Goal: Feedback & Contribution: Submit feedback/report problem

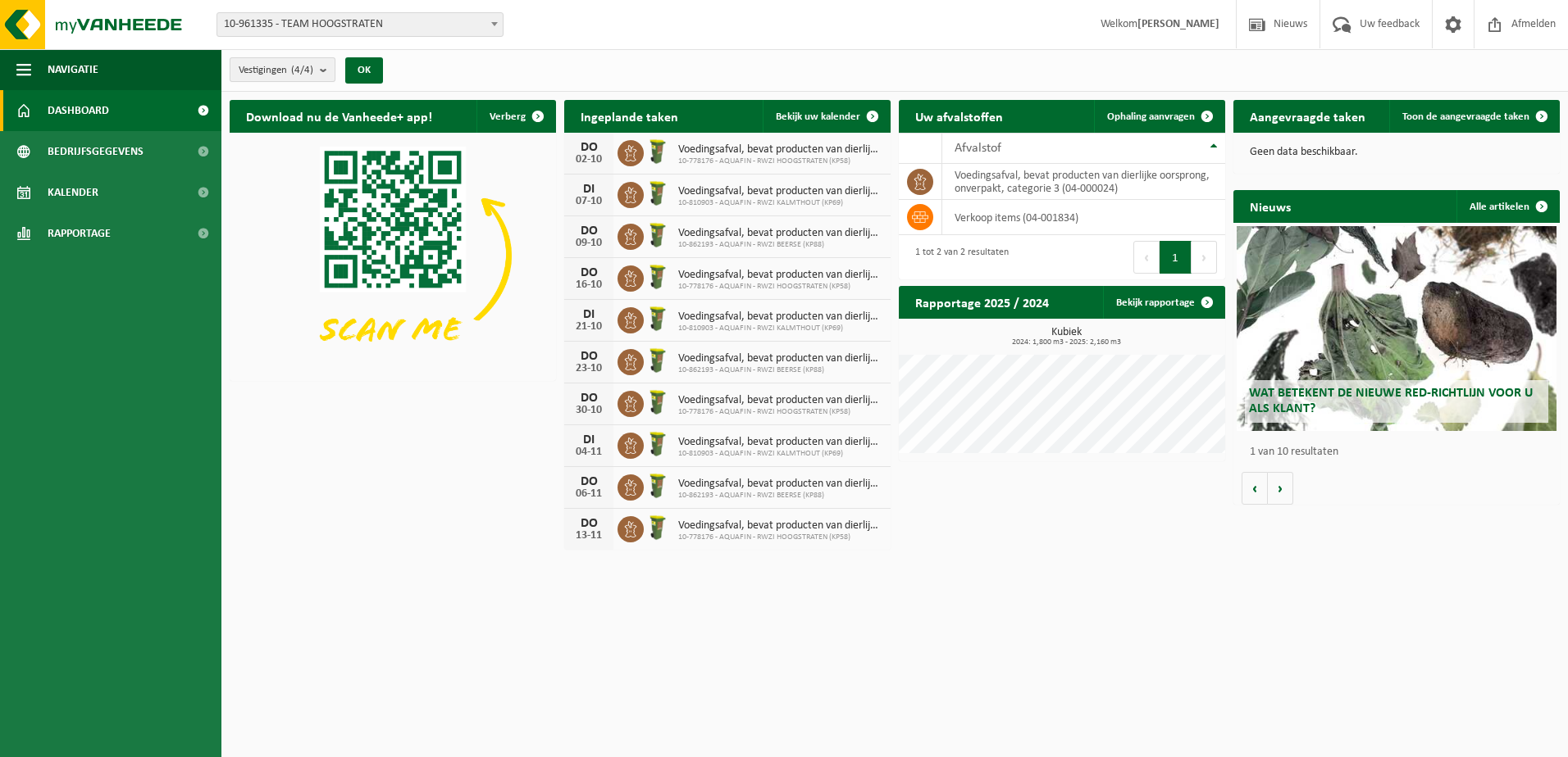
click at [318, 72] on button "Vestigingen (4/4)" at bounding box center [282, 69] width 106 height 24
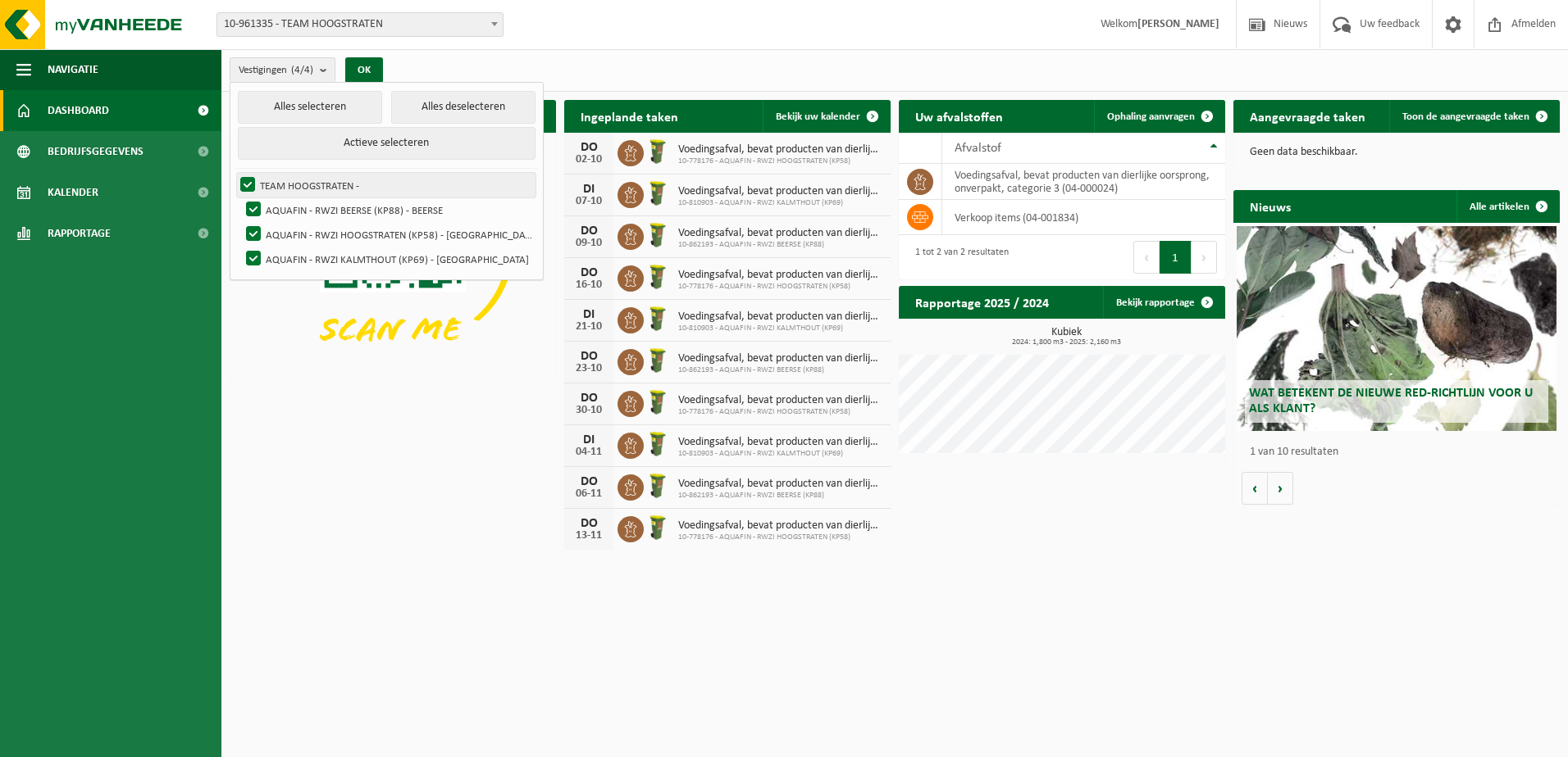
click at [246, 183] on label "TEAM HOOGSTRATEN -" at bounding box center [386, 186] width 298 height 24
click at [234, 173] on input "TEAM HOOGSTRATEN -" at bounding box center [233, 172] width 1 height 1
checkbox input "false"
click at [246, 260] on label "AQUAFIN - RWZI KALMTHOUT (KP69) - [GEOGRAPHIC_DATA]" at bounding box center [389, 259] width 292 height 24
click at [240, 246] on input "AQUAFIN - RWZI KALMTHOUT (KP69) - [GEOGRAPHIC_DATA]" at bounding box center [239, 245] width 1 height 1
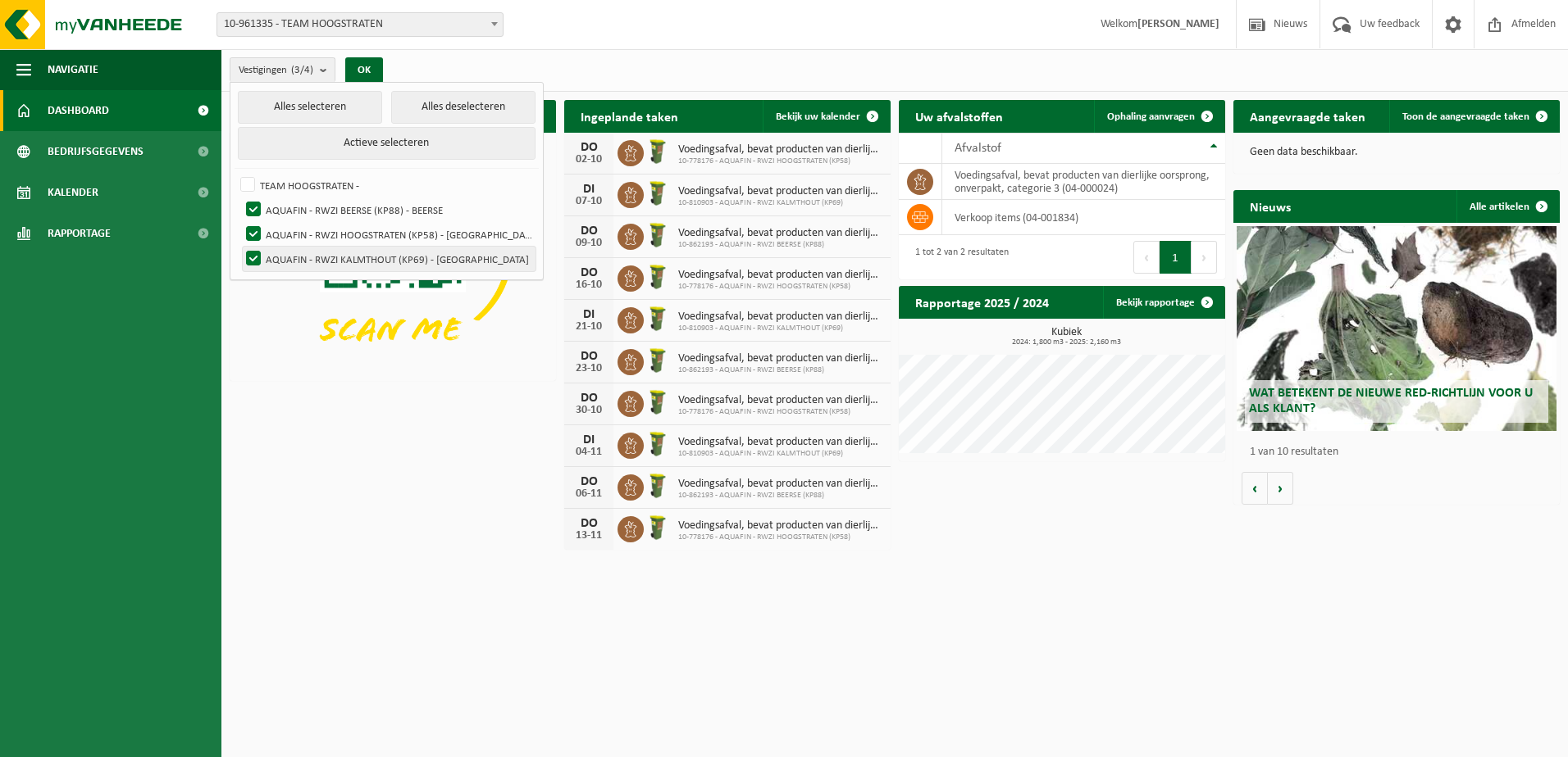
checkbox input "false"
click at [252, 232] on label "AQUAFIN - RWZI HOOGSTRATEN (KP58) - [GEOGRAPHIC_DATA]" at bounding box center [389, 234] width 292 height 24
click at [240, 222] on input "AQUAFIN - RWZI HOOGSTRATEN (KP58) - [GEOGRAPHIC_DATA]" at bounding box center [239, 221] width 1 height 1
checkbox input "false"
drag, startPoint x: 256, startPoint y: 197, endPoint x: 264, endPoint y: 224, distance: 28.2
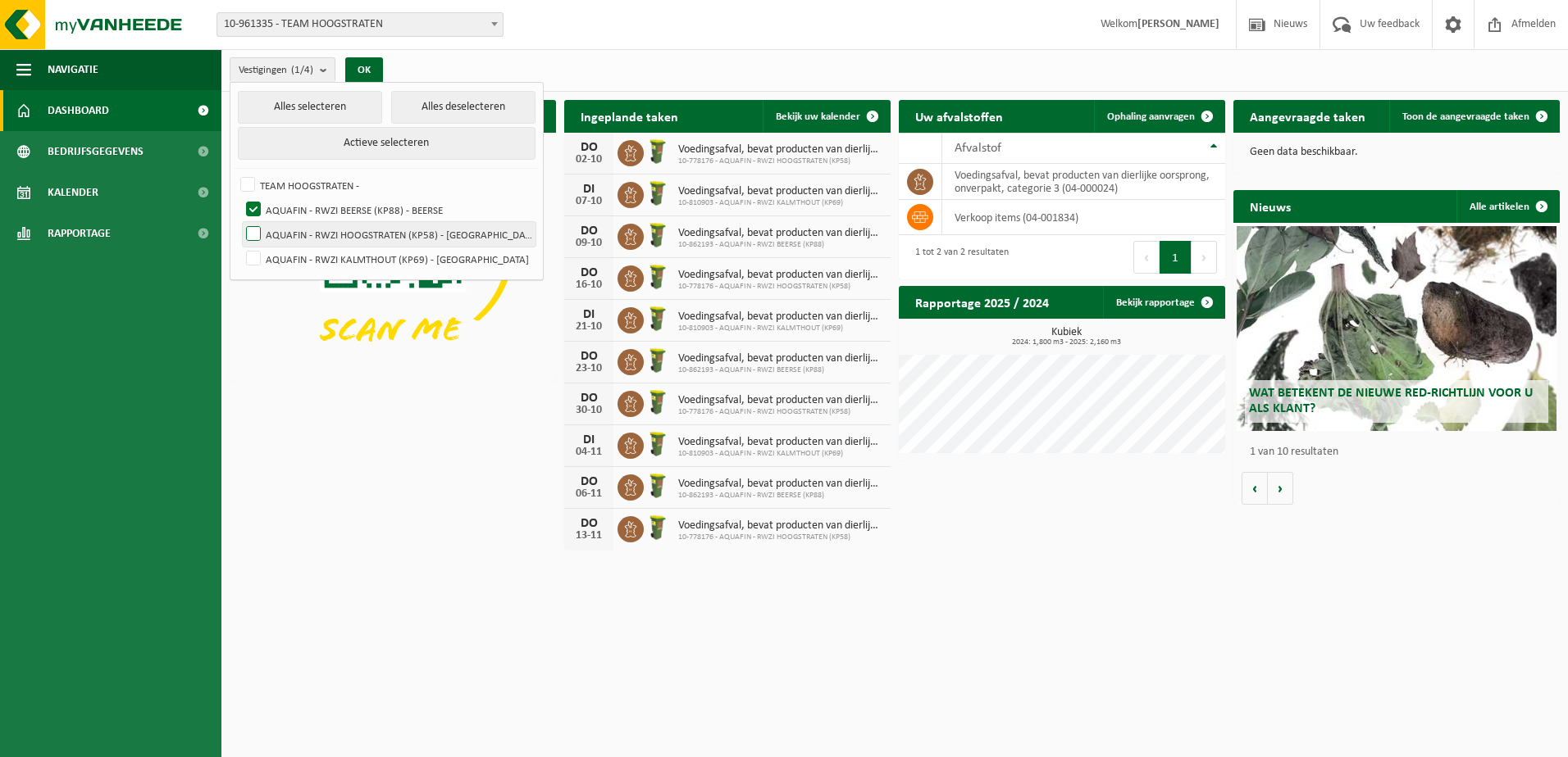
click at [257, 198] on label "AQUAFIN - RWZI BEERSE (KP88) - BEERSE" at bounding box center [389, 210] width 292 height 24
click at [240, 198] on input "AQUAFIN - RWZI BEERSE (KP88) - BEERSE" at bounding box center [239, 197] width 1 height 1
checkbox input "false"
click at [265, 254] on label "AQUAFIN - RWZI KALMTHOUT (KP69) - [GEOGRAPHIC_DATA]" at bounding box center [389, 259] width 292 height 24
click at [240, 246] on input "AQUAFIN - RWZI KALMTHOUT (KP69) - [GEOGRAPHIC_DATA]" at bounding box center [239, 245] width 1 height 1
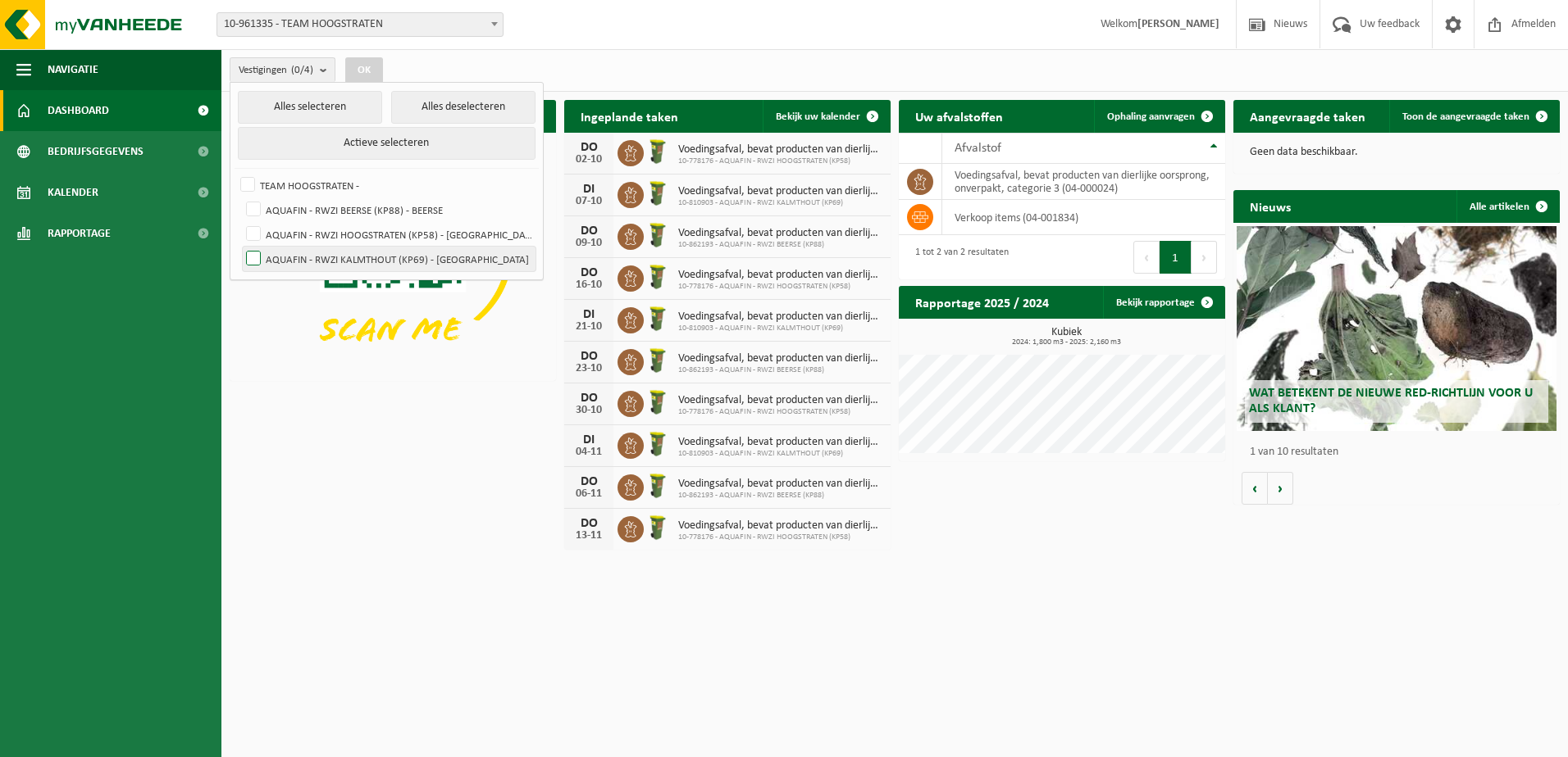
checkbox input "true"
click at [376, 70] on button "OK" at bounding box center [364, 70] width 37 height 26
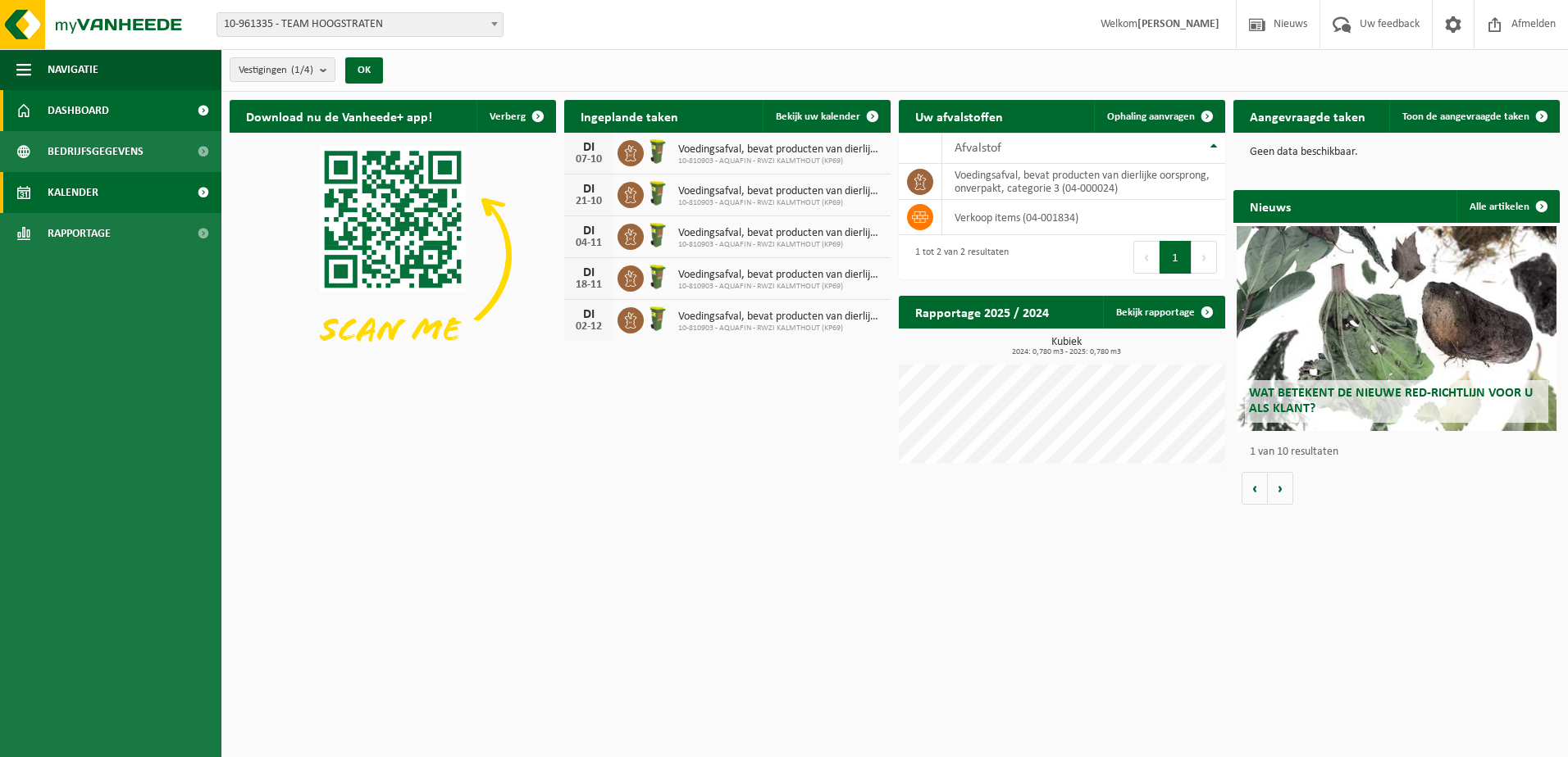
click at [134, 188] on link "Kalender" at bounding box center [111, 193] width 221 height 41
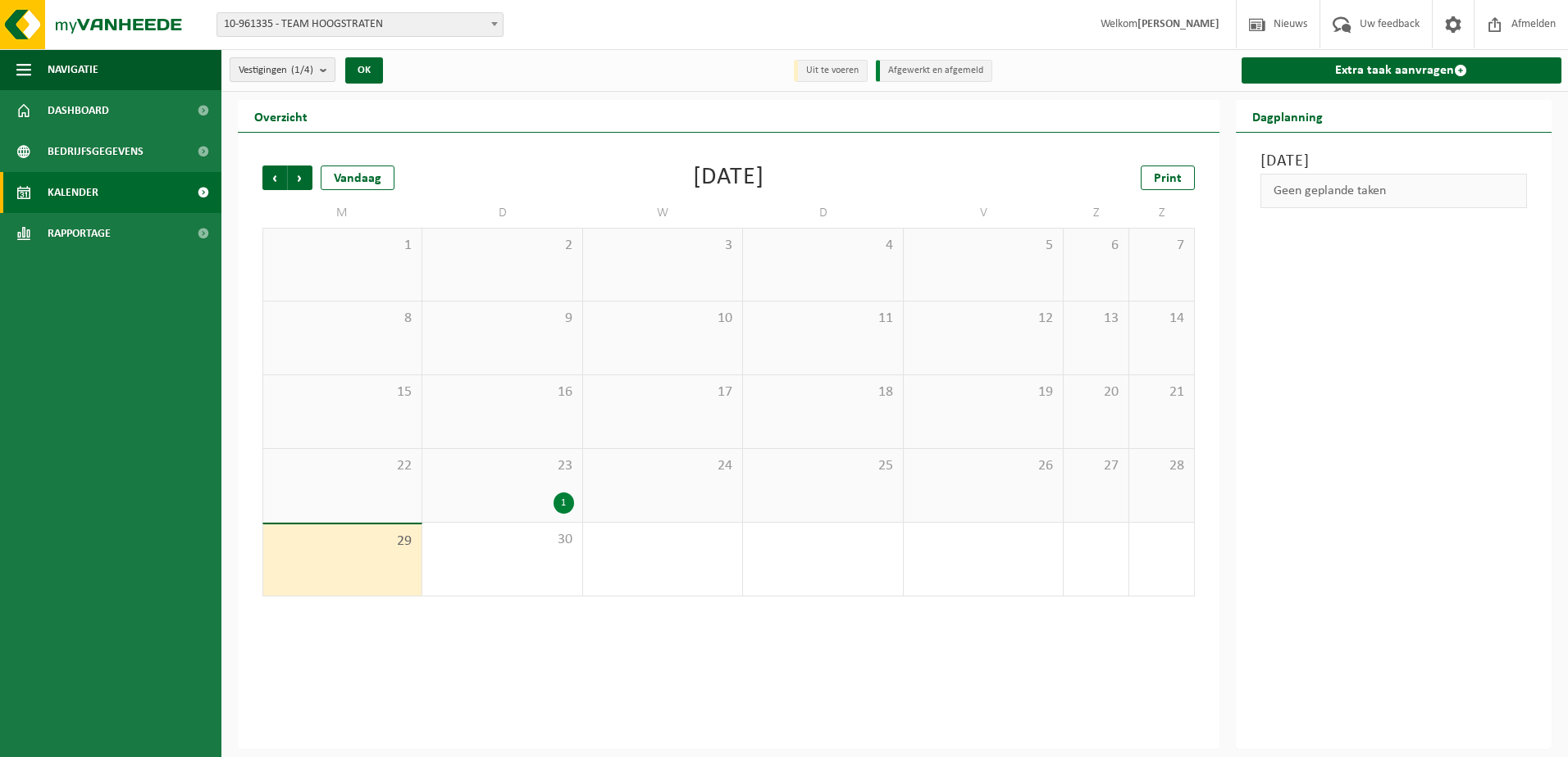
click at [324, 75] on b "submit" at bounding box center [327, 69] width 15 height 22
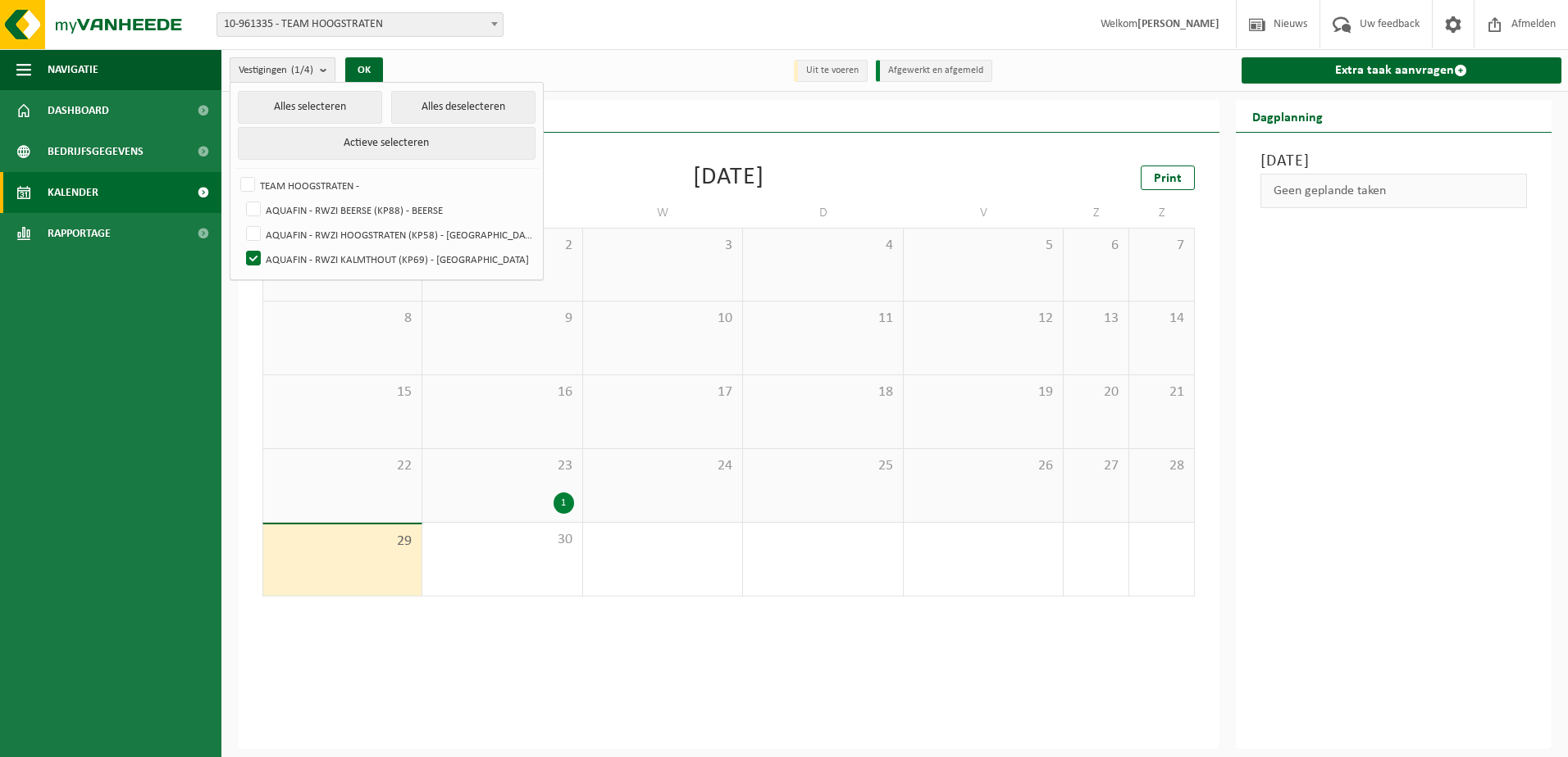
click at [324, 75] on b "submit" at bounding box center [327, 69] width 15 height 23
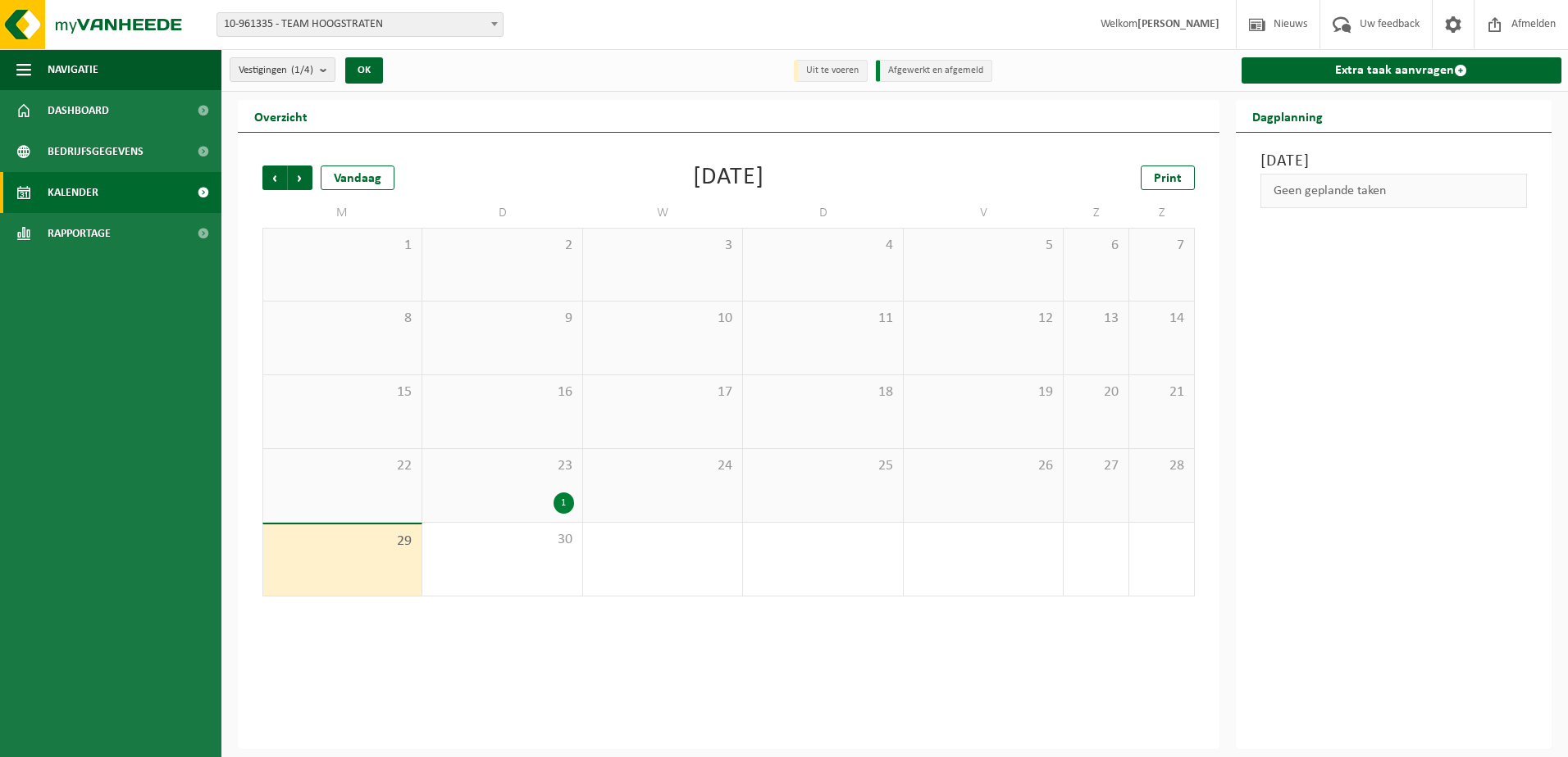
click at [554, 504] on div "1" at bounding box center [501, 503] width 142 height 22
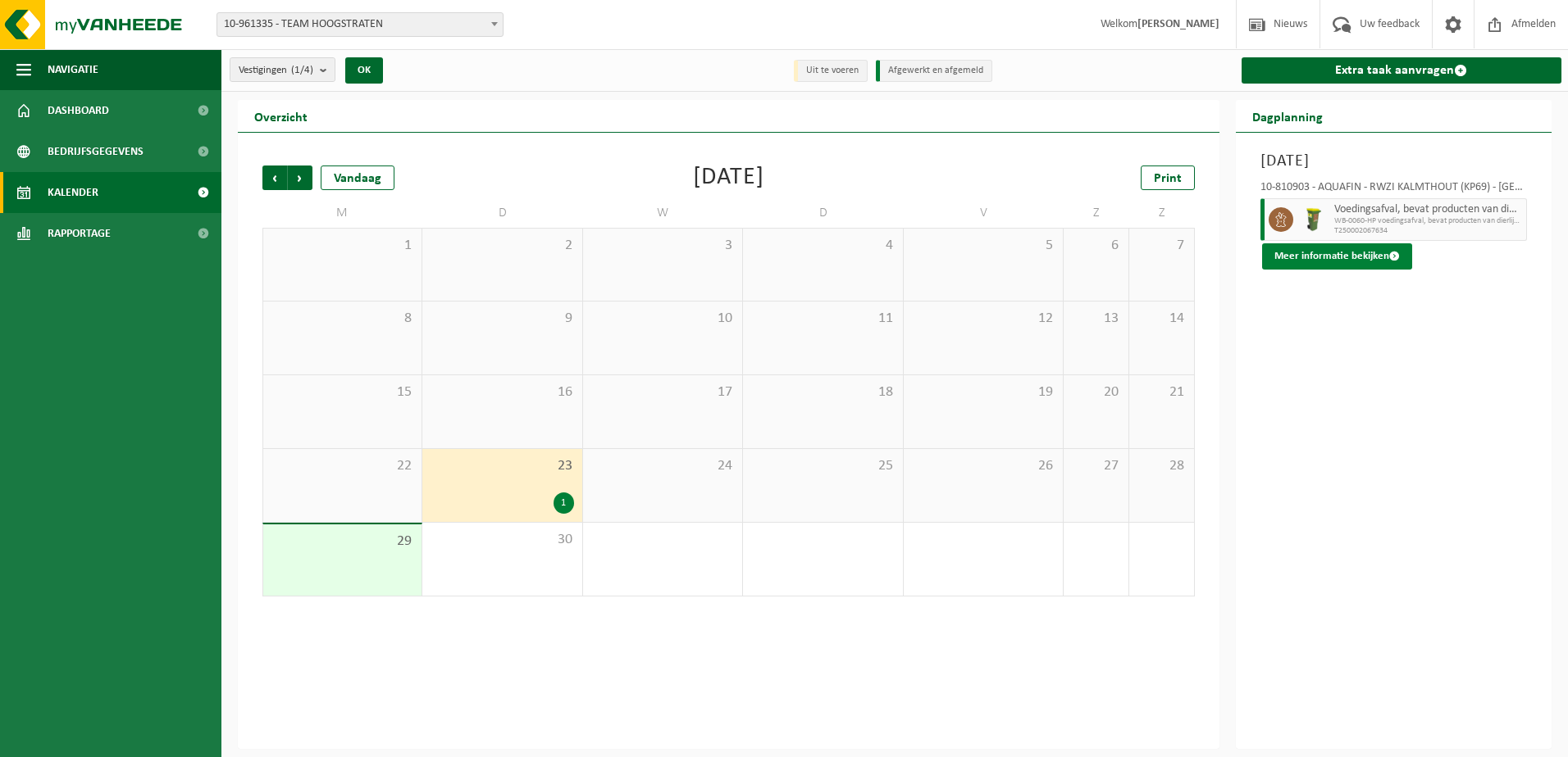
click at [1372, 259] on button "Meer informatie bekijken" at bounding box center [1337, 257] width 150 height 26
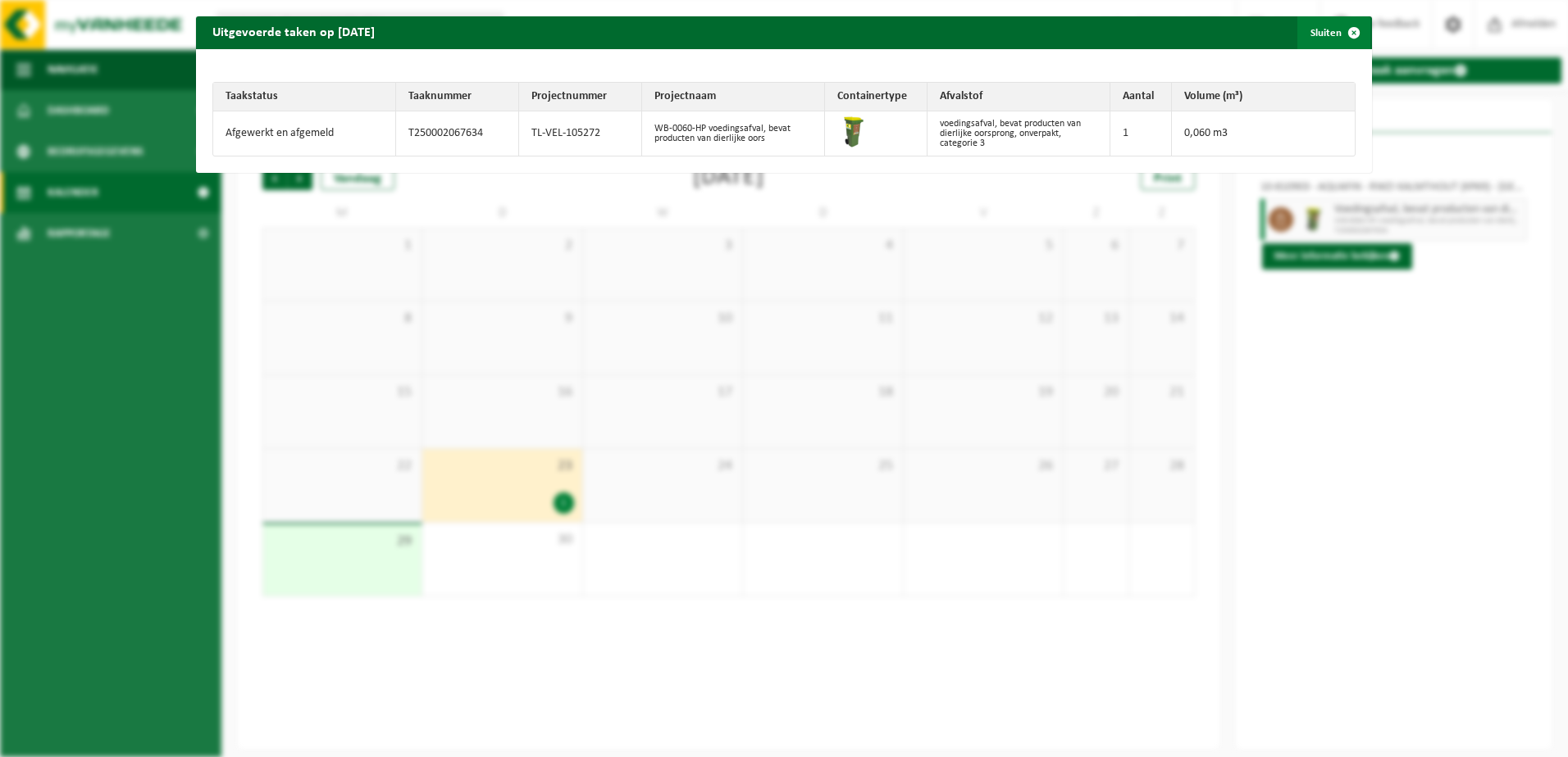
click at [1352, 41] on span "button" at bounding box center [1353, 32] width 33 height 33
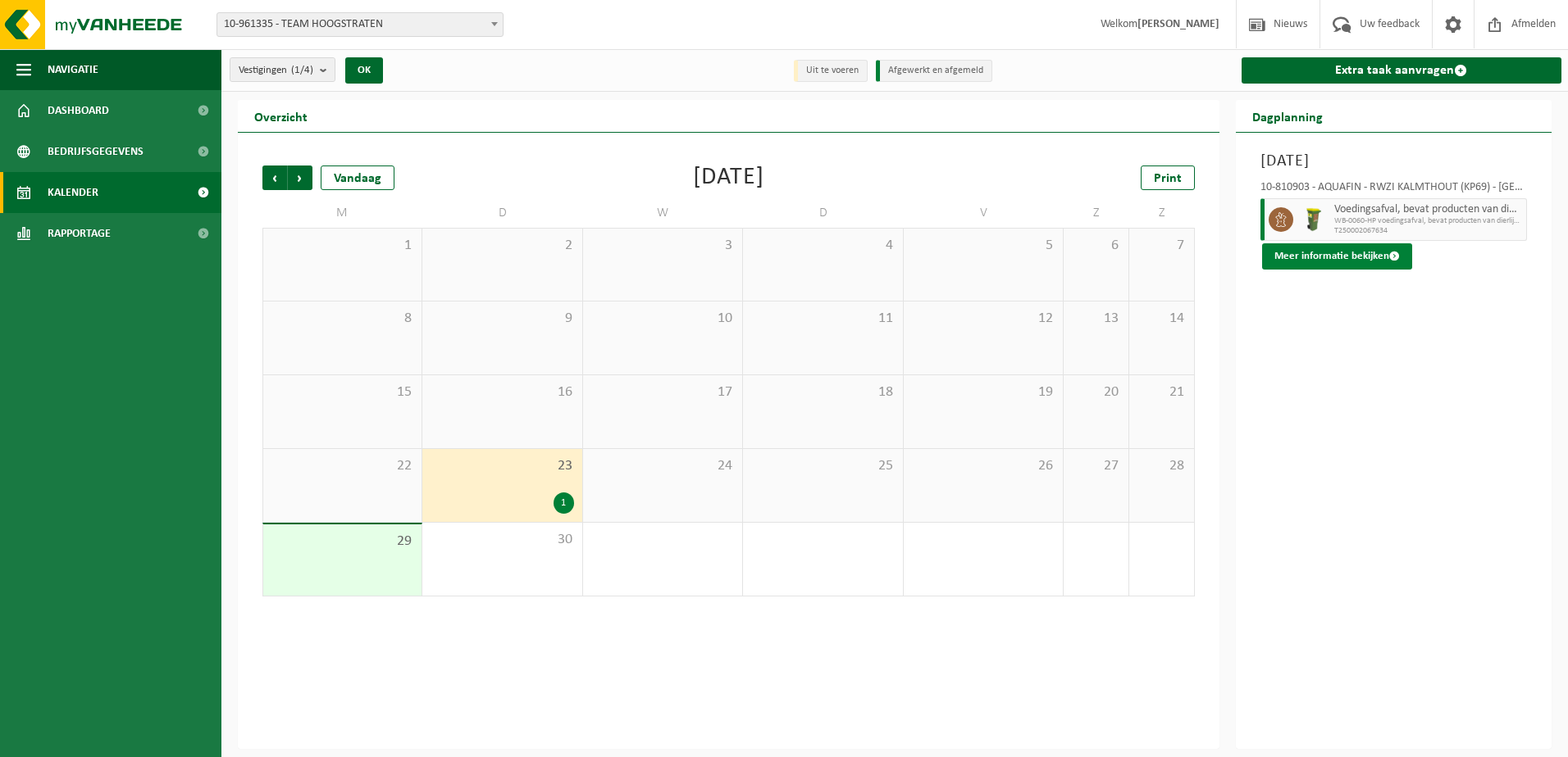
click at [1389, 260] on span at bounding box center [1394, 256] width 10 height 10
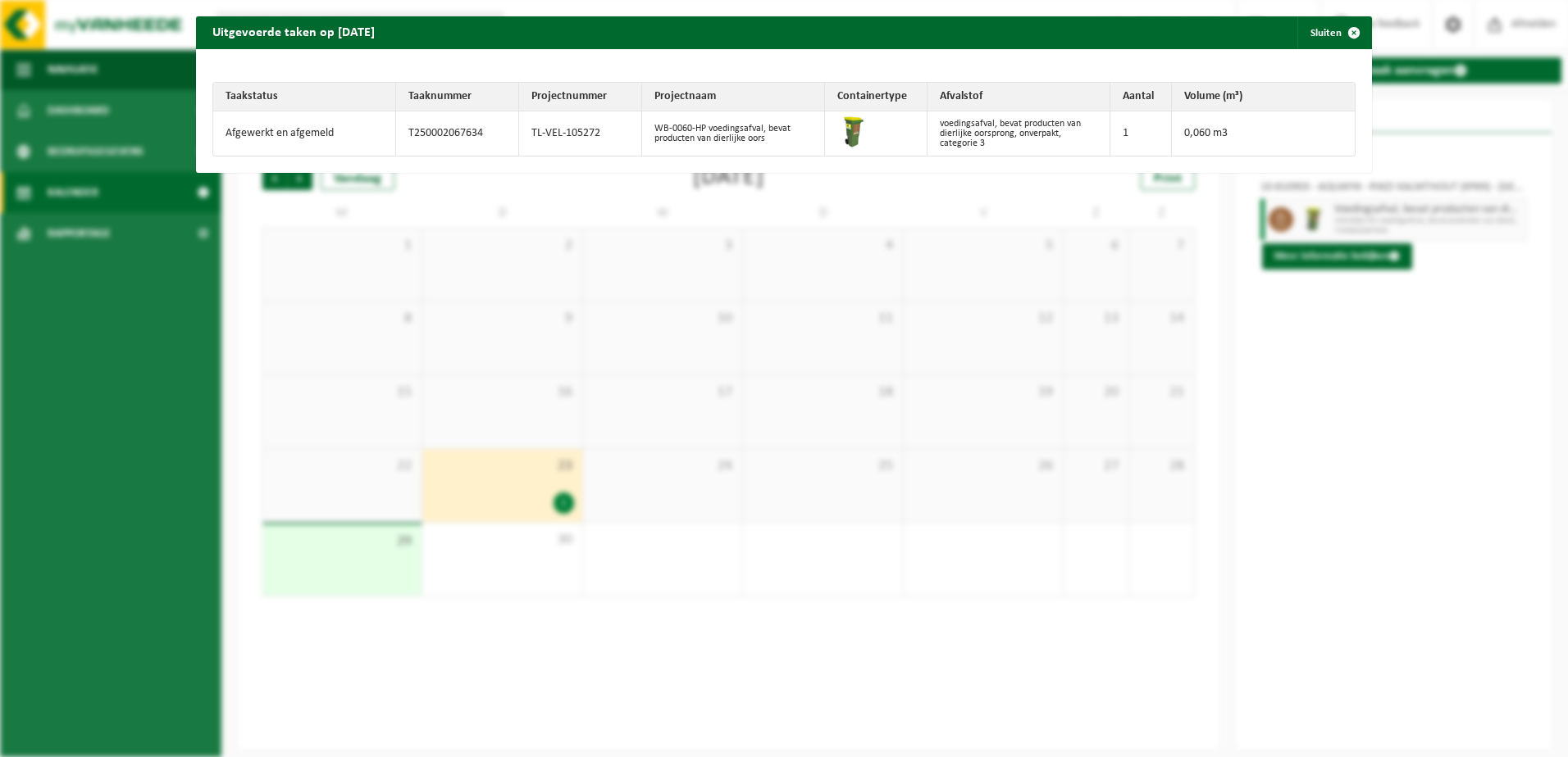
click at [793, 374] on div "Uitgevoerde taken op 2025-09-23 Sluiten Taakstatus Taaknummer Projectnummer Pro…" at bounding box center [784, 378] width 1568 height 757
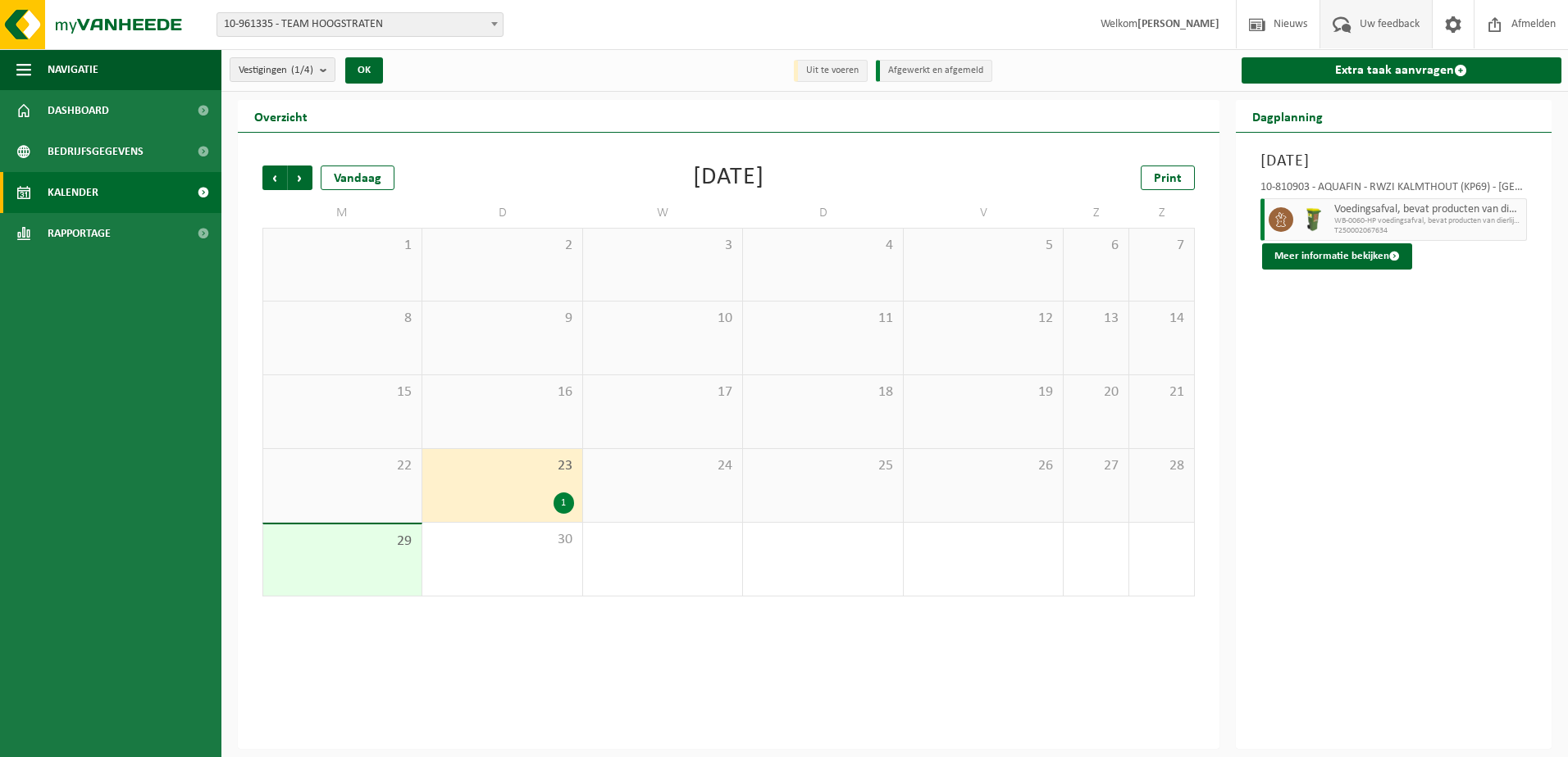
click at [1390, 29] on span "Uw feedback" at bounding box center [1389, 24] width 68 height 49
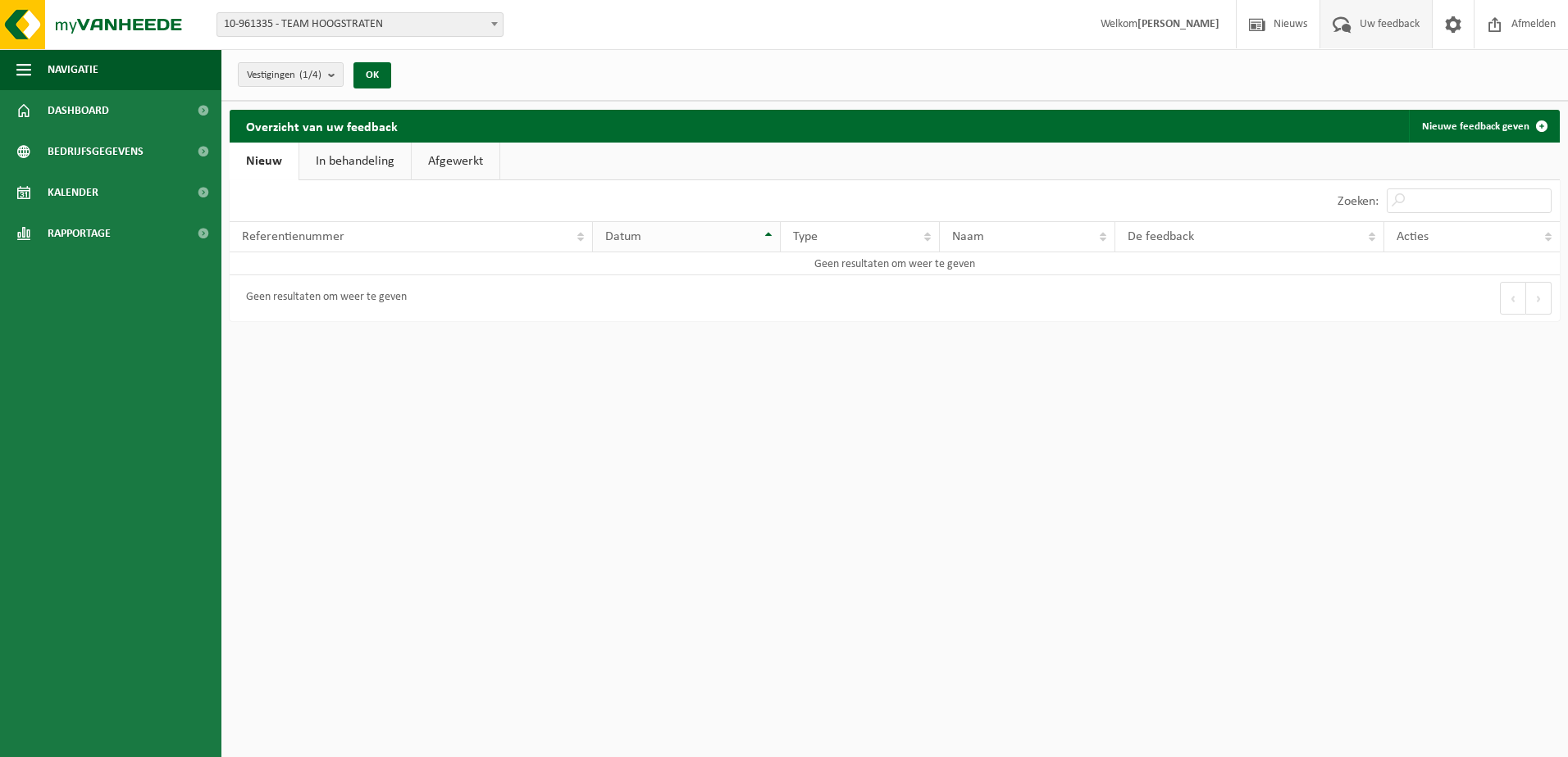
click at [719, 241] on div "Datum" at bounding box center [682, 237] width 154 height 13
click at [770, 233] on th "Datum" at bounding box center [687, 236] width 187 height 31
click at [772, 233] on th "Datum" at bounding box center [687, 236] width 187 height 31
click at [1543, 234] on th "Acties" at bounding box center [1471, 236] width 175 height 31
drag, startPoint x: 1500, startPoint y: 131, endPoint x: 1490, endPoint y: 141, distance: 14.1
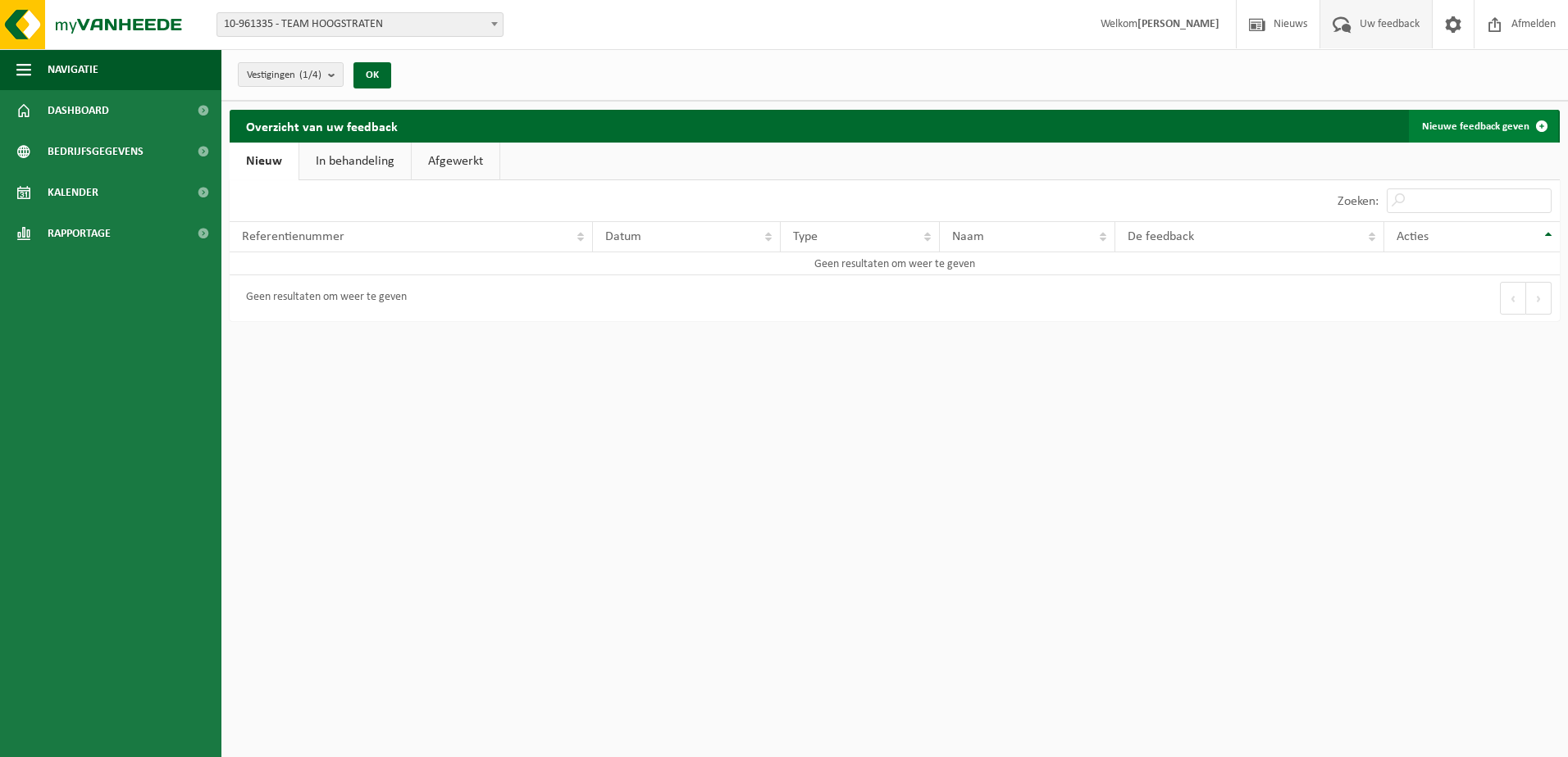
click at [1499, 134] on link "Nieuwe feedback geven" at bounding box center [1483, 126] width 149 height 33
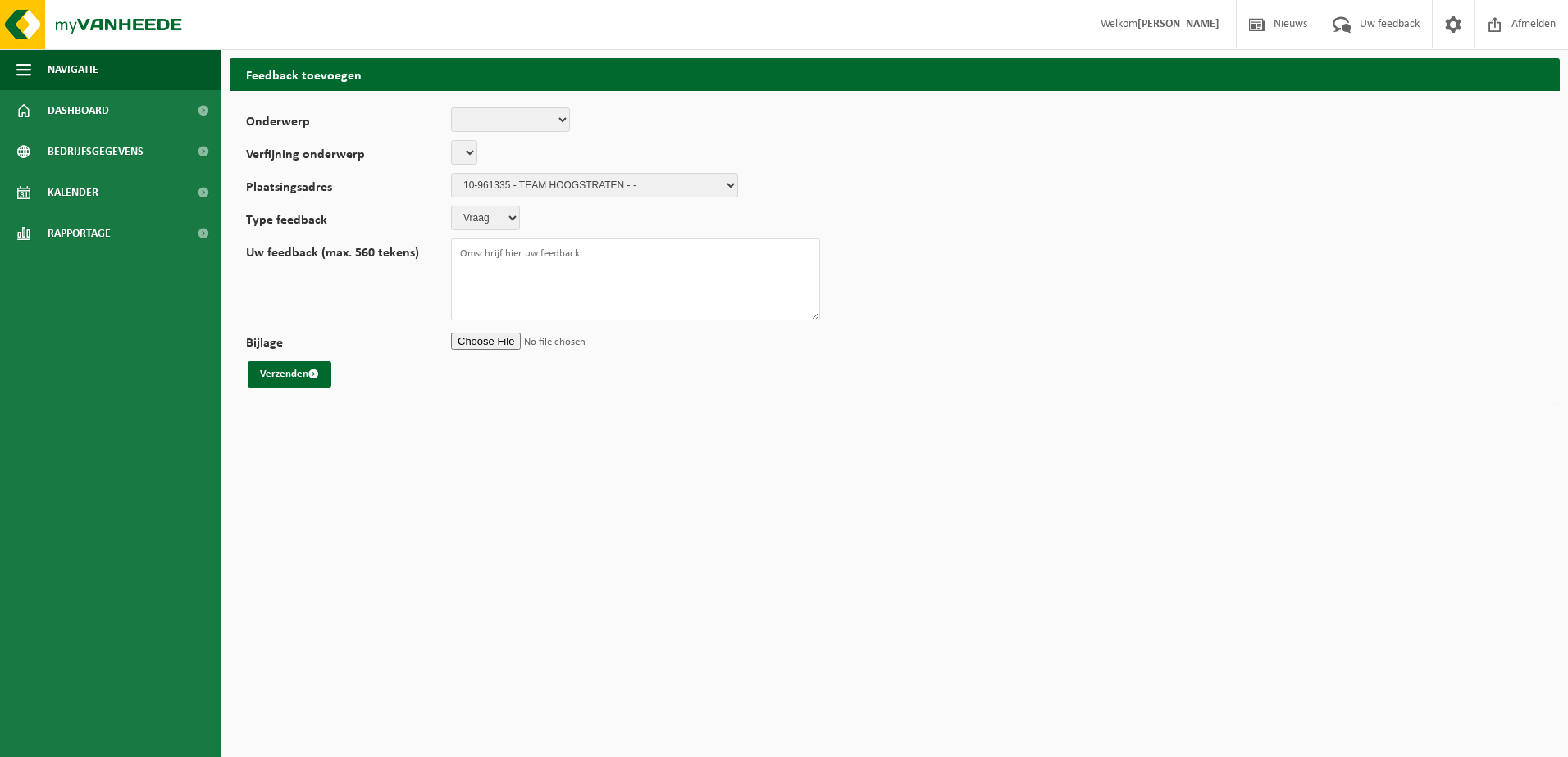
select select
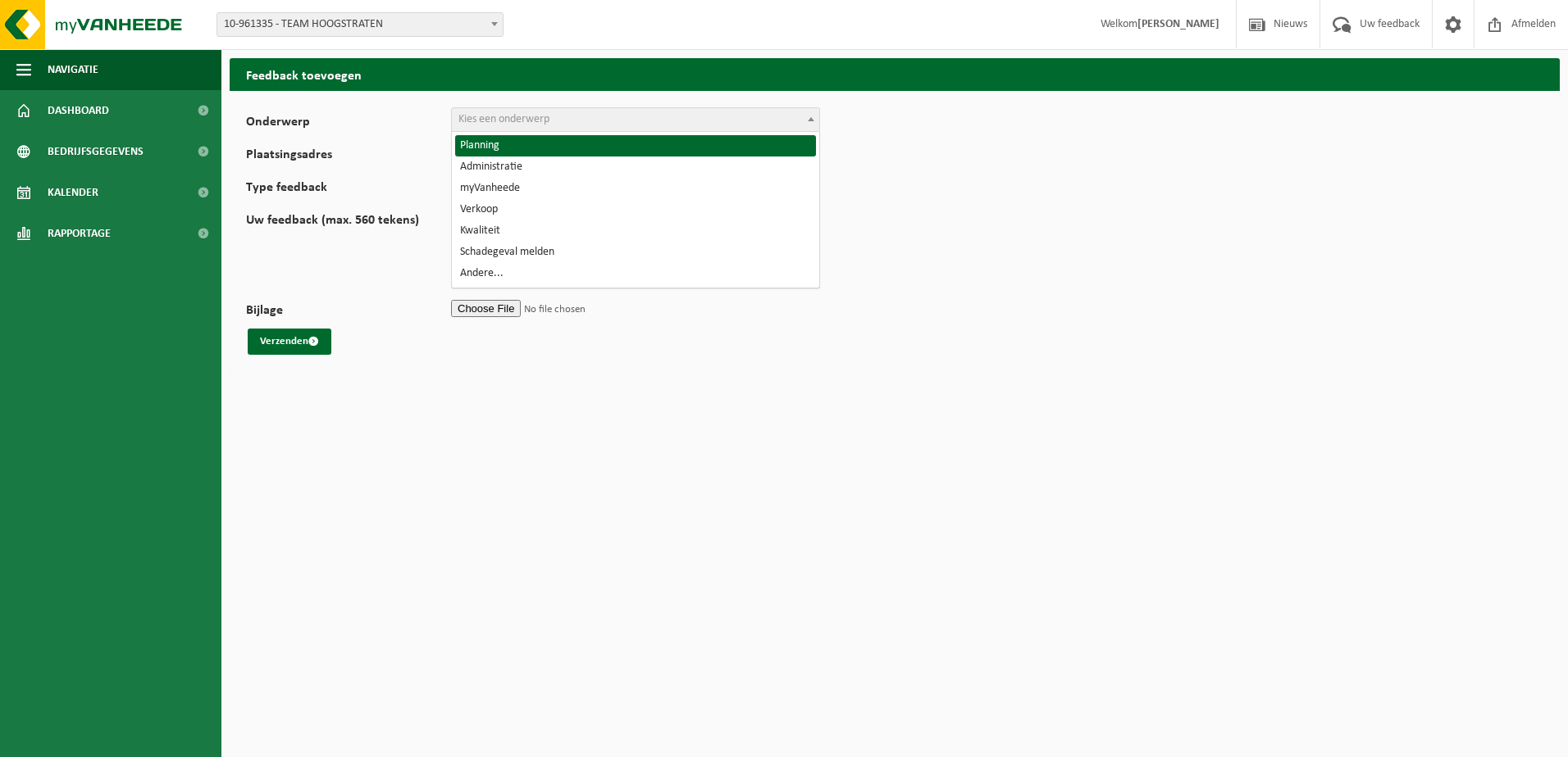
click at [580, 120] on span "Kies een onderwerp" at bounding box center [635, 119] width 367 height 22
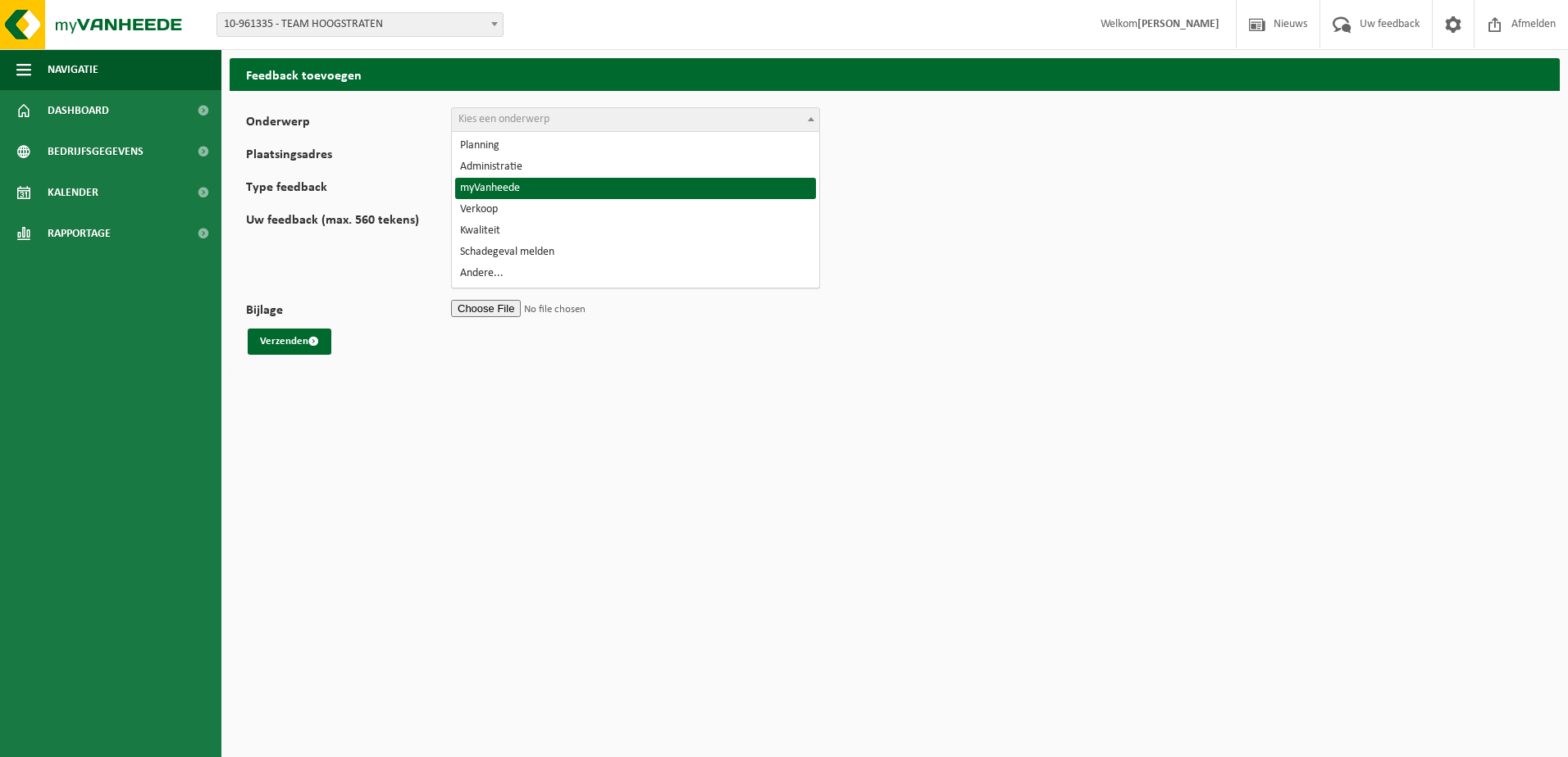
select select "11"
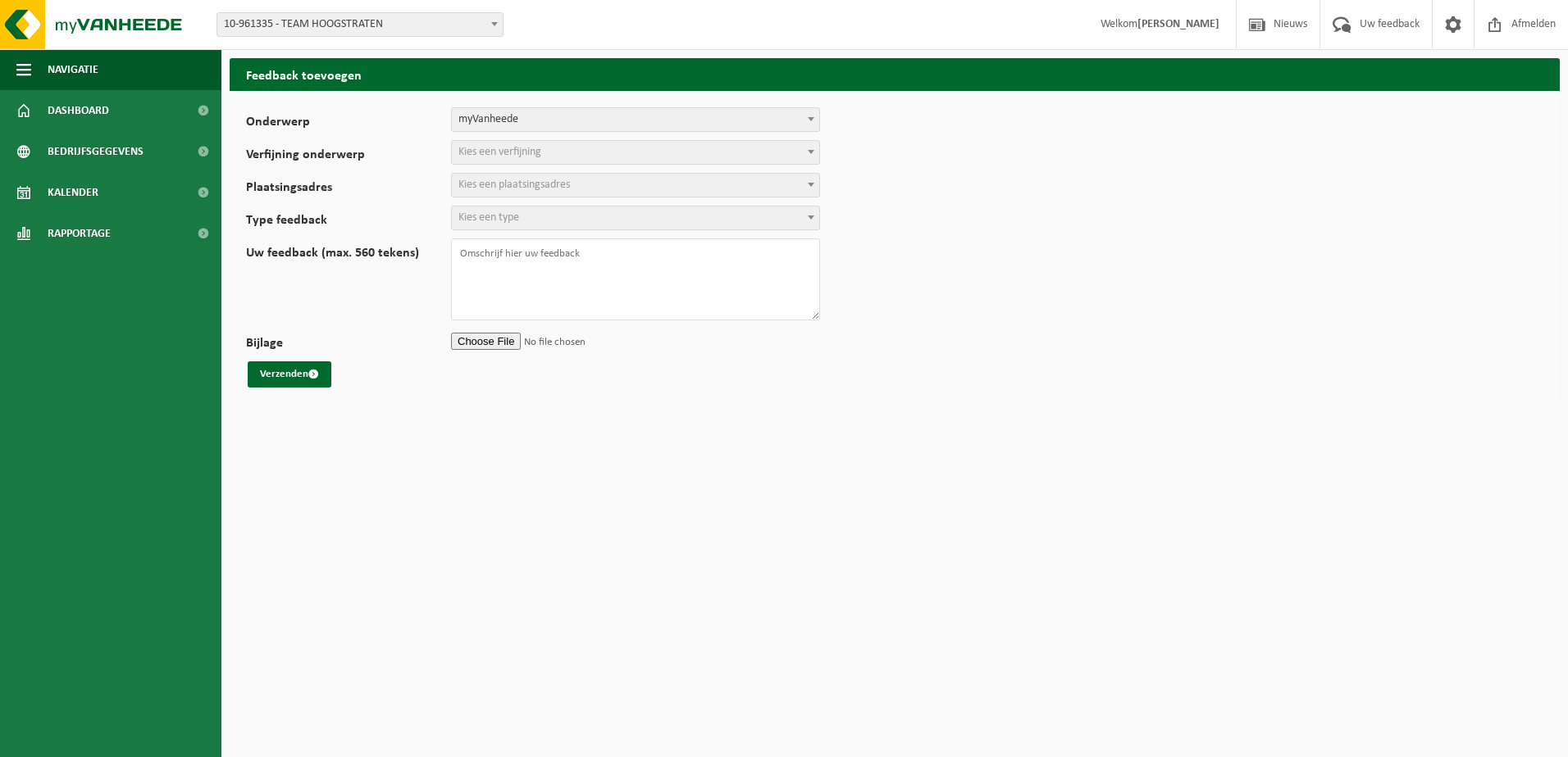
select select
click at [565, 119] on span "myVanheede" at bounding box center [635, 119] width 367 height 22
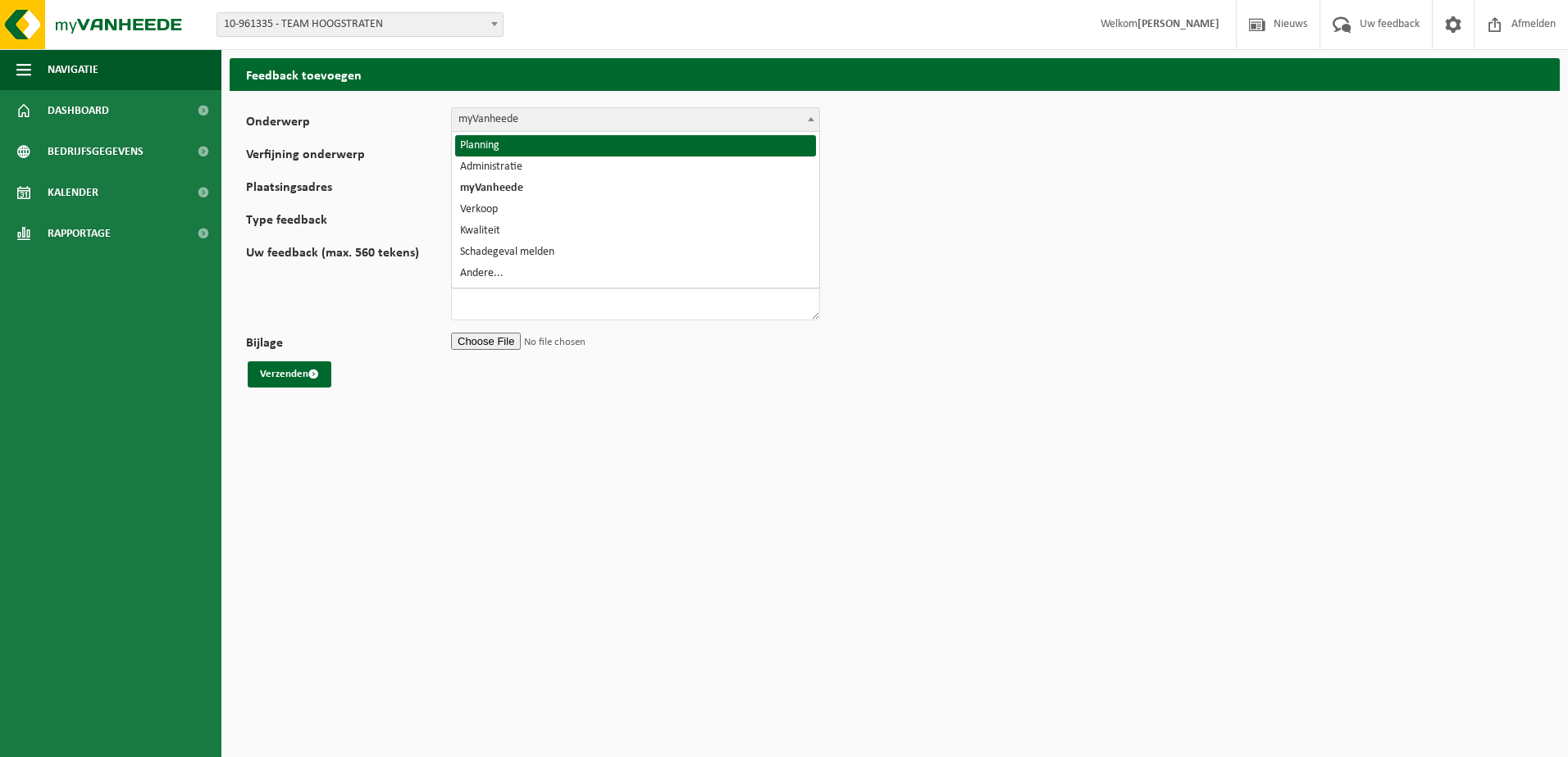
select select "1"
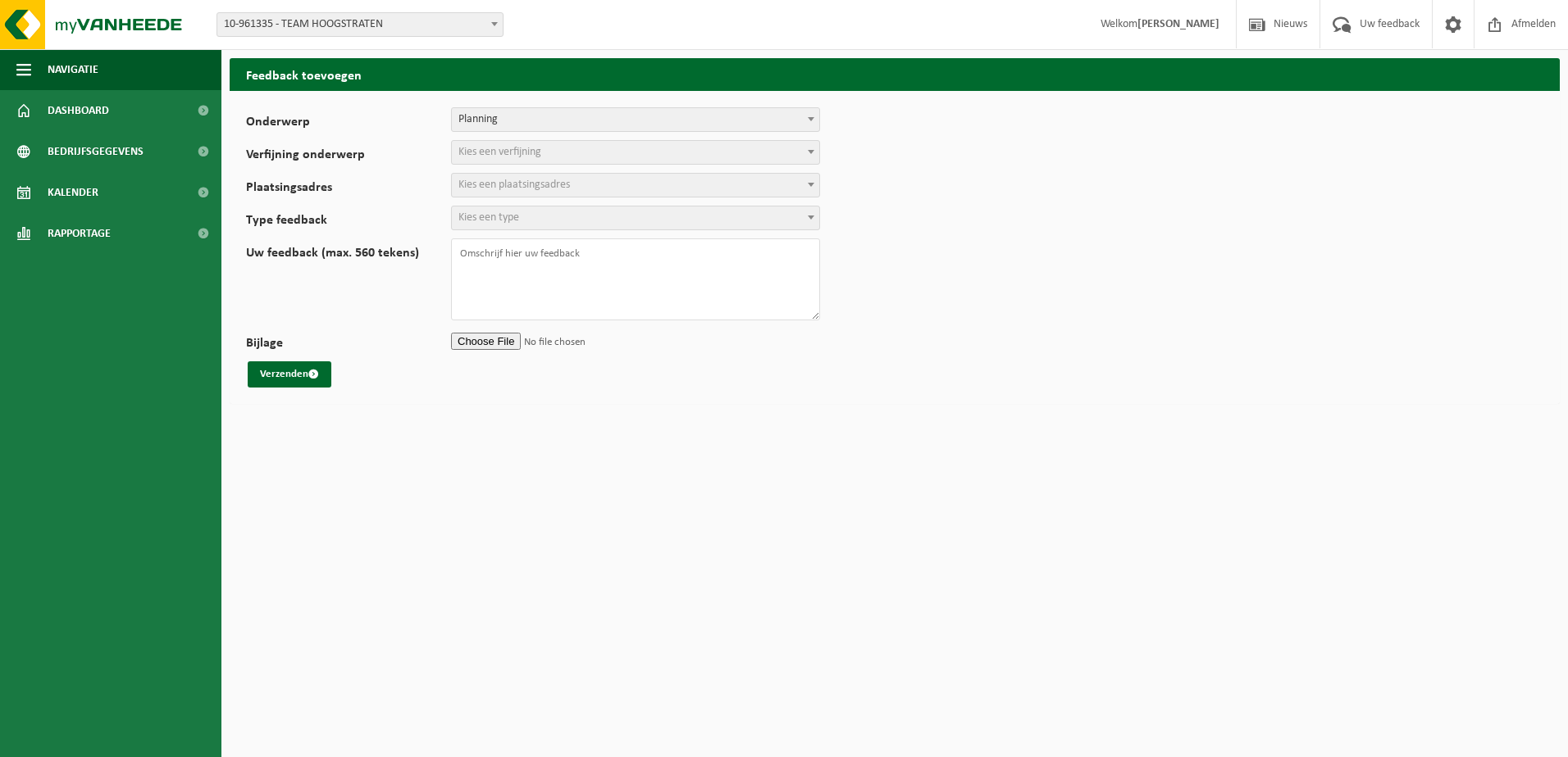
click at [562, 142] on span "Kies een verfijning" at bounding box center [635, 152] width 367 height 22
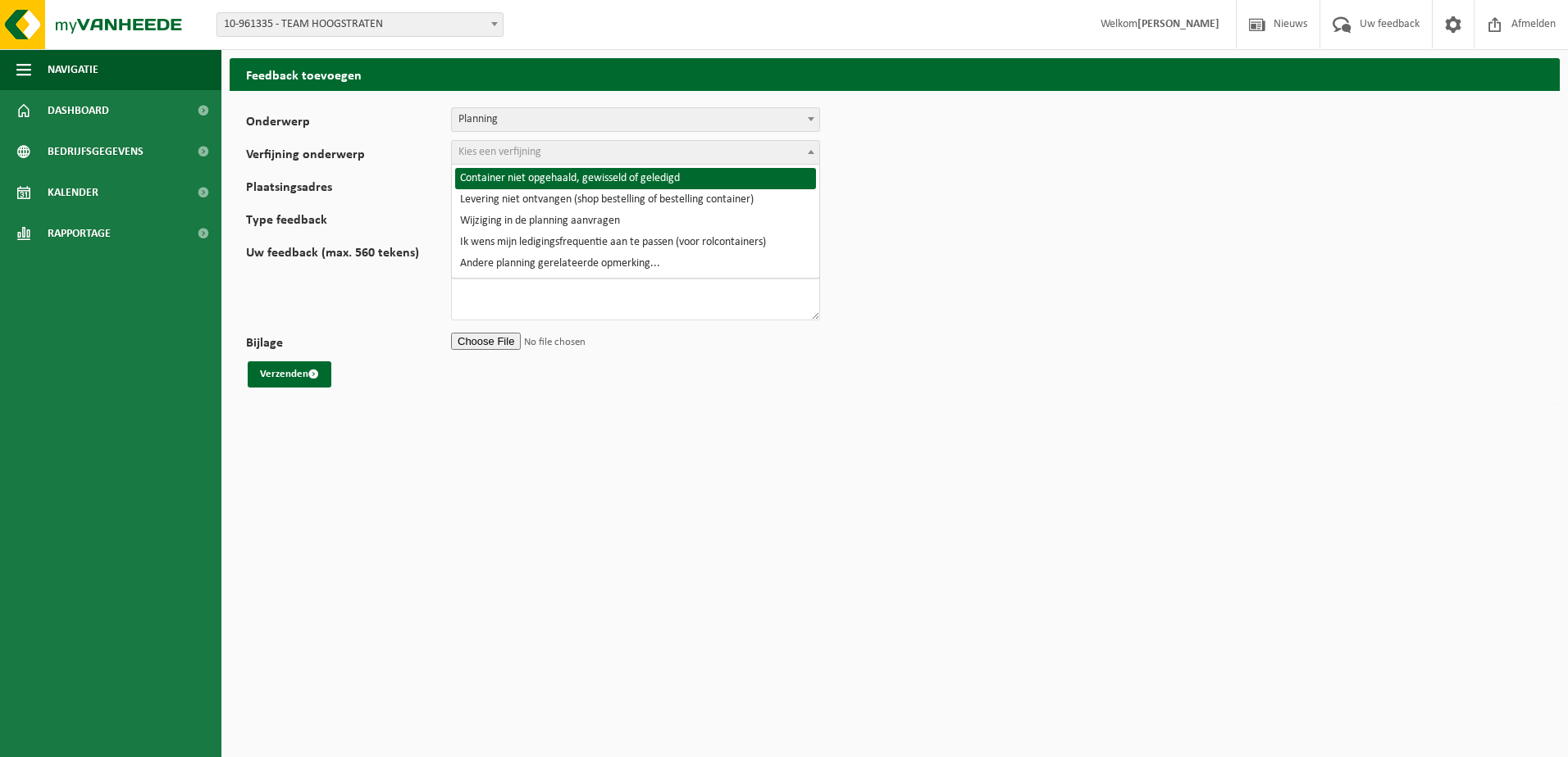
select select "2"
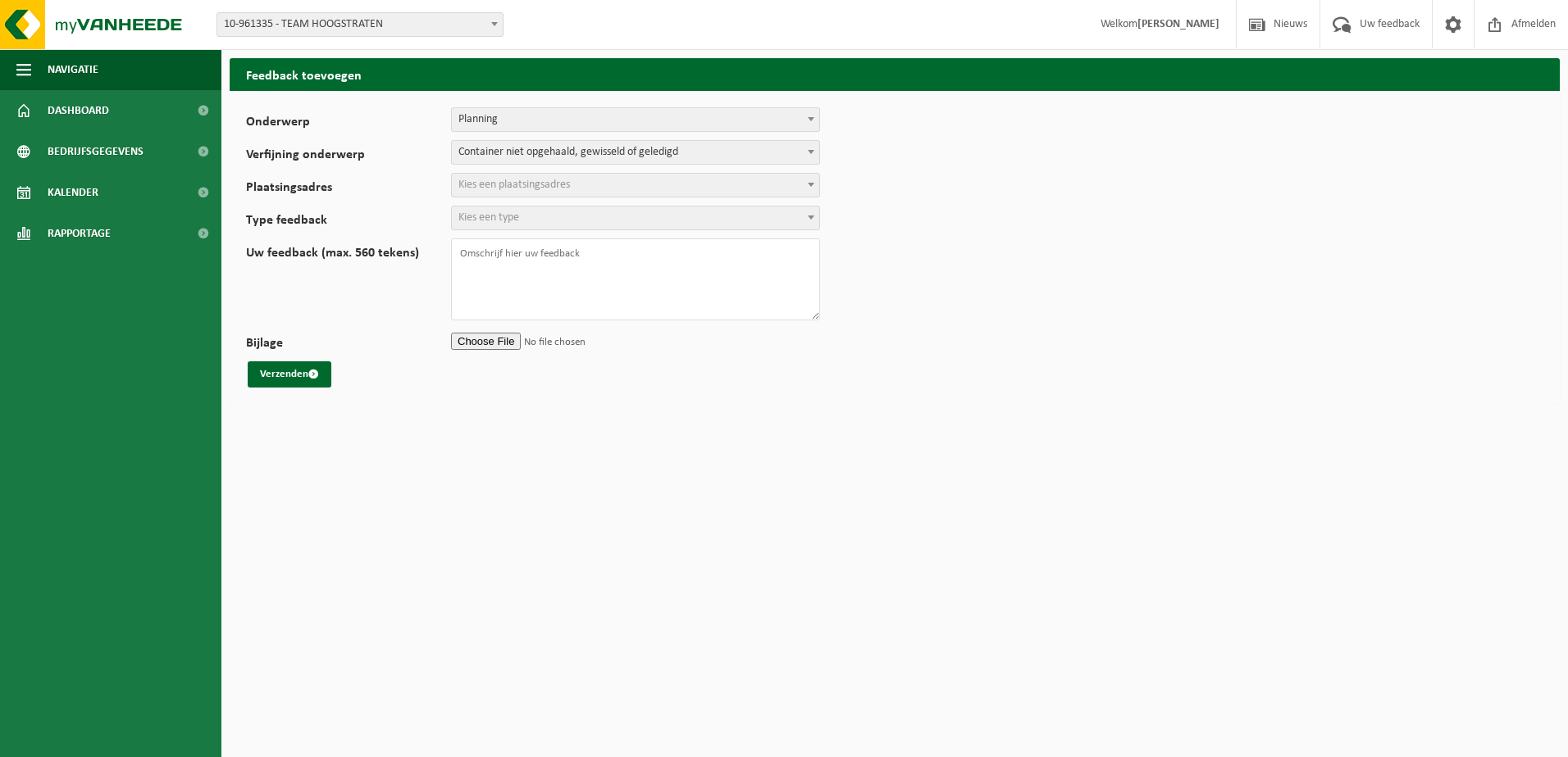
click at [593, 184] on span "Kies een plaatsingsadres" at bounding box center [635, 185] width 367 height 22
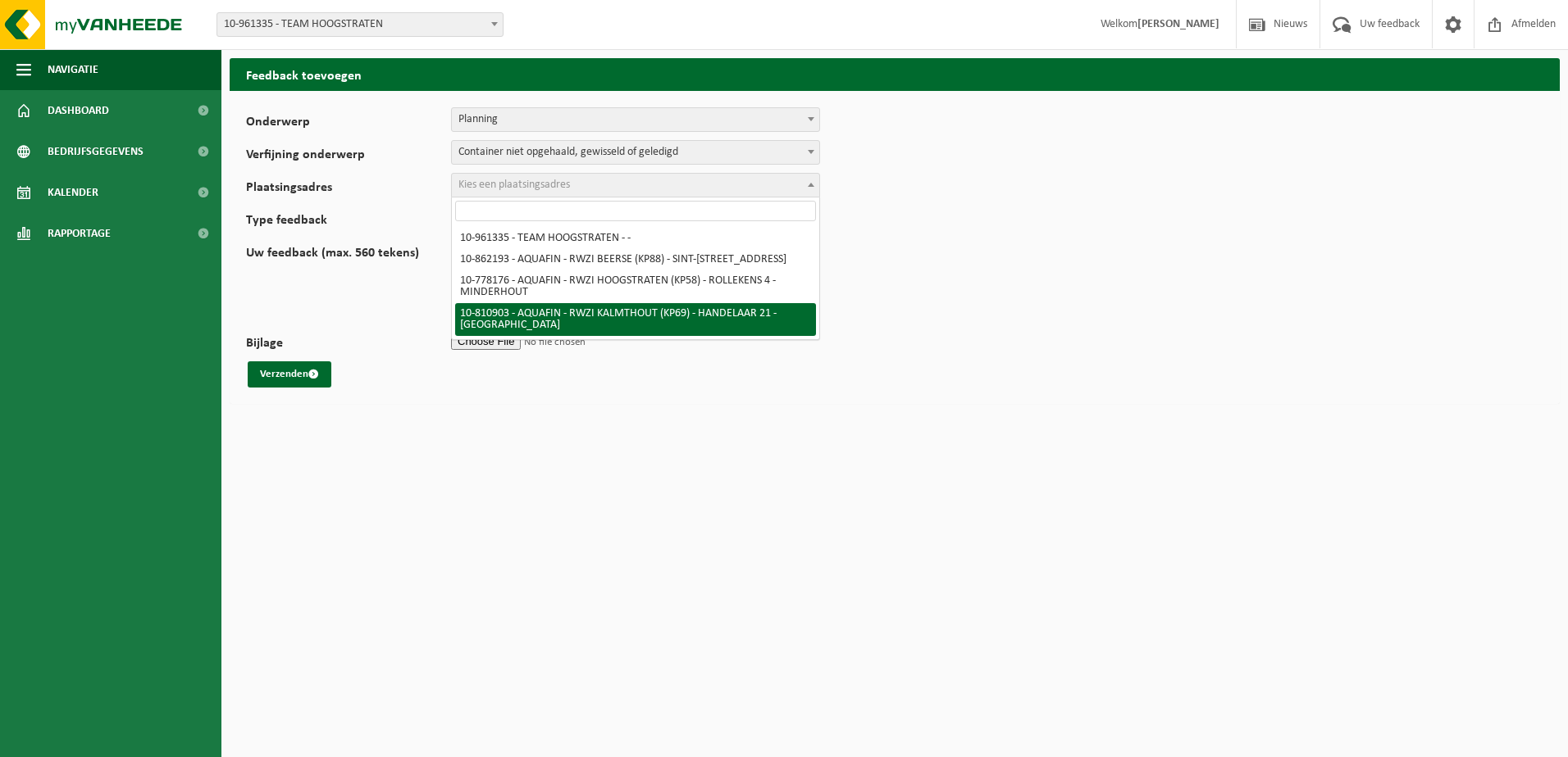
select select "35984"
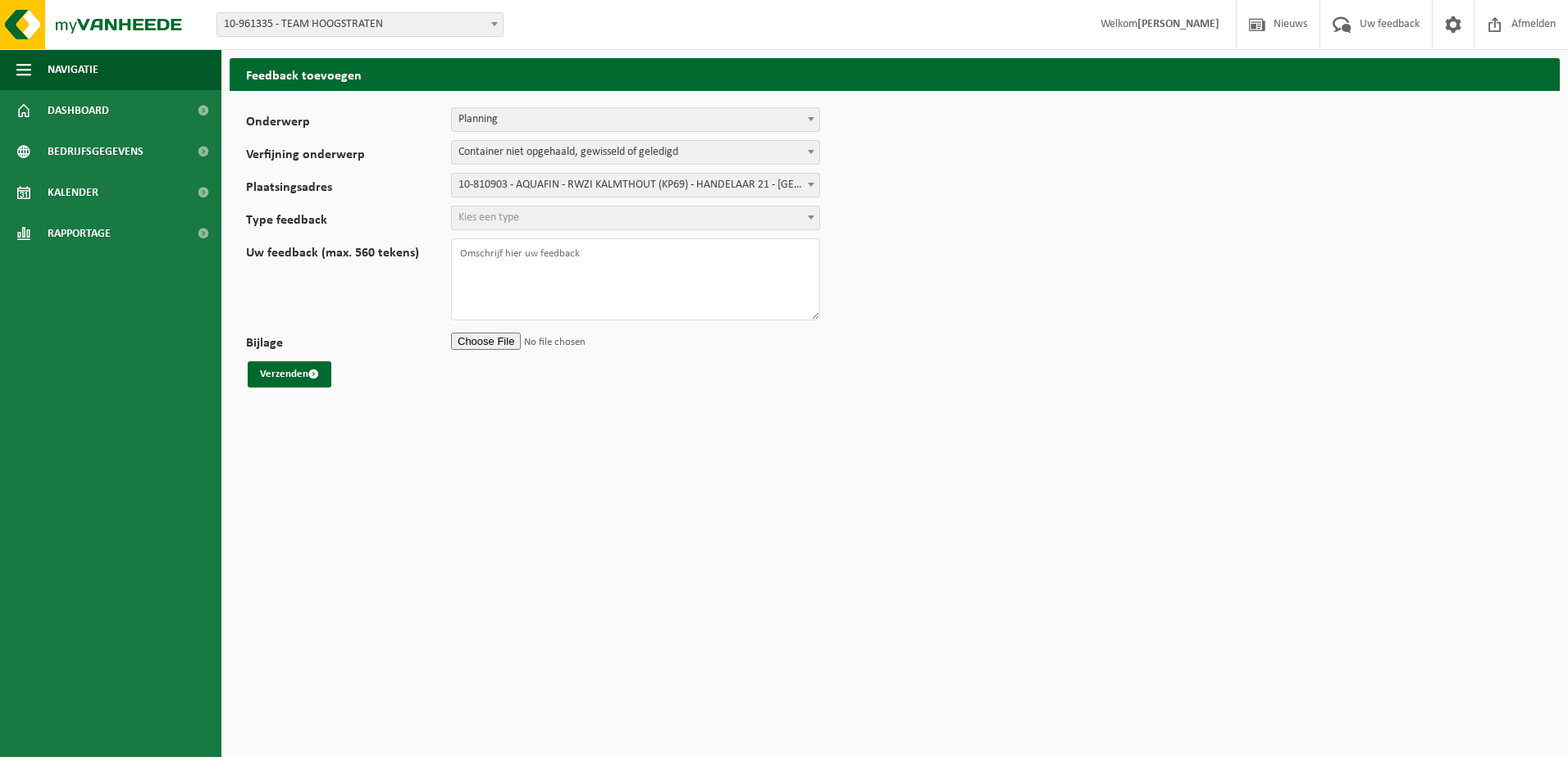
click at [561, 218] on span "Kies een type" at bounding box center [635, 217] width 367 height 22
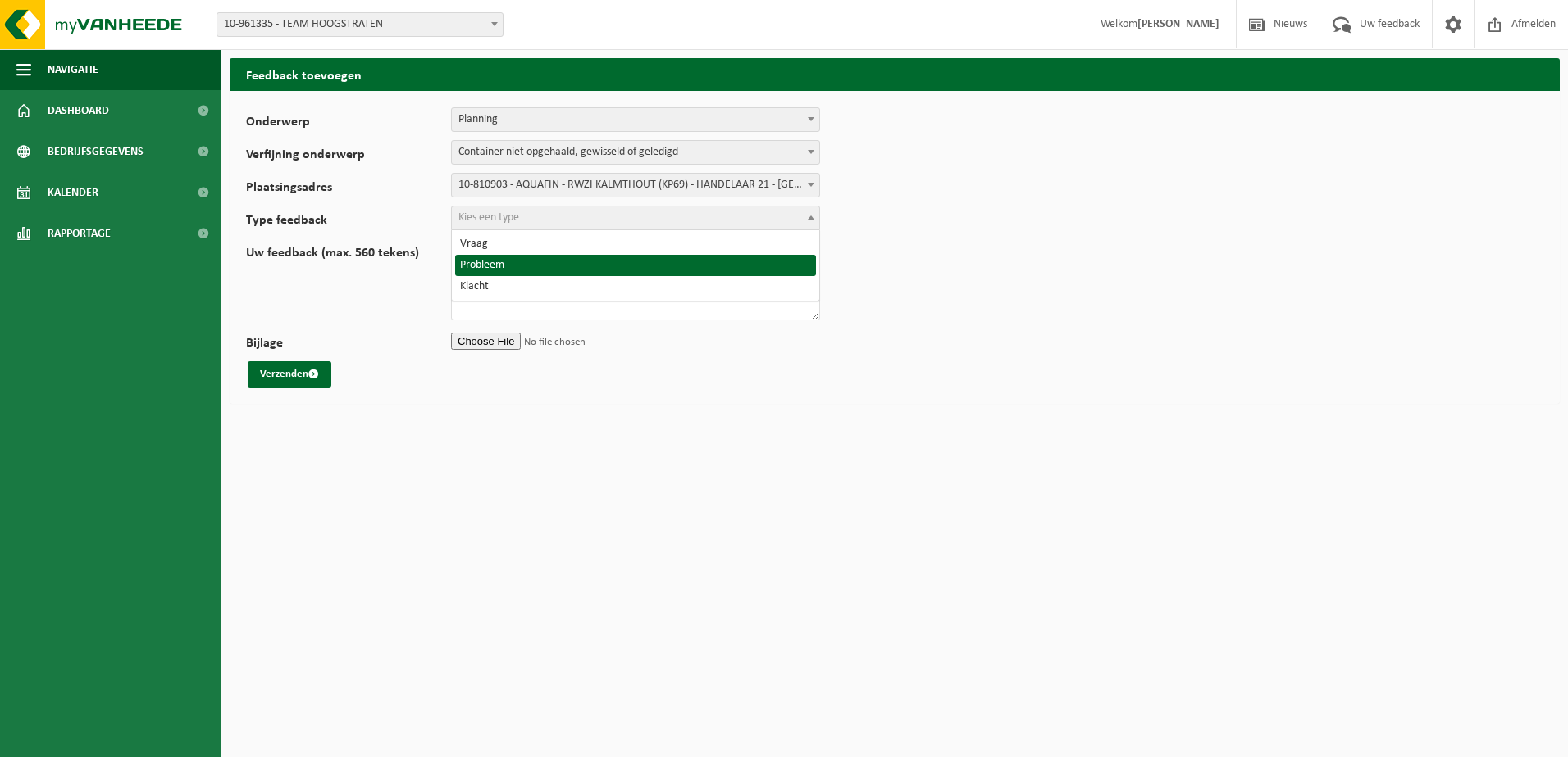
select select "ISS"
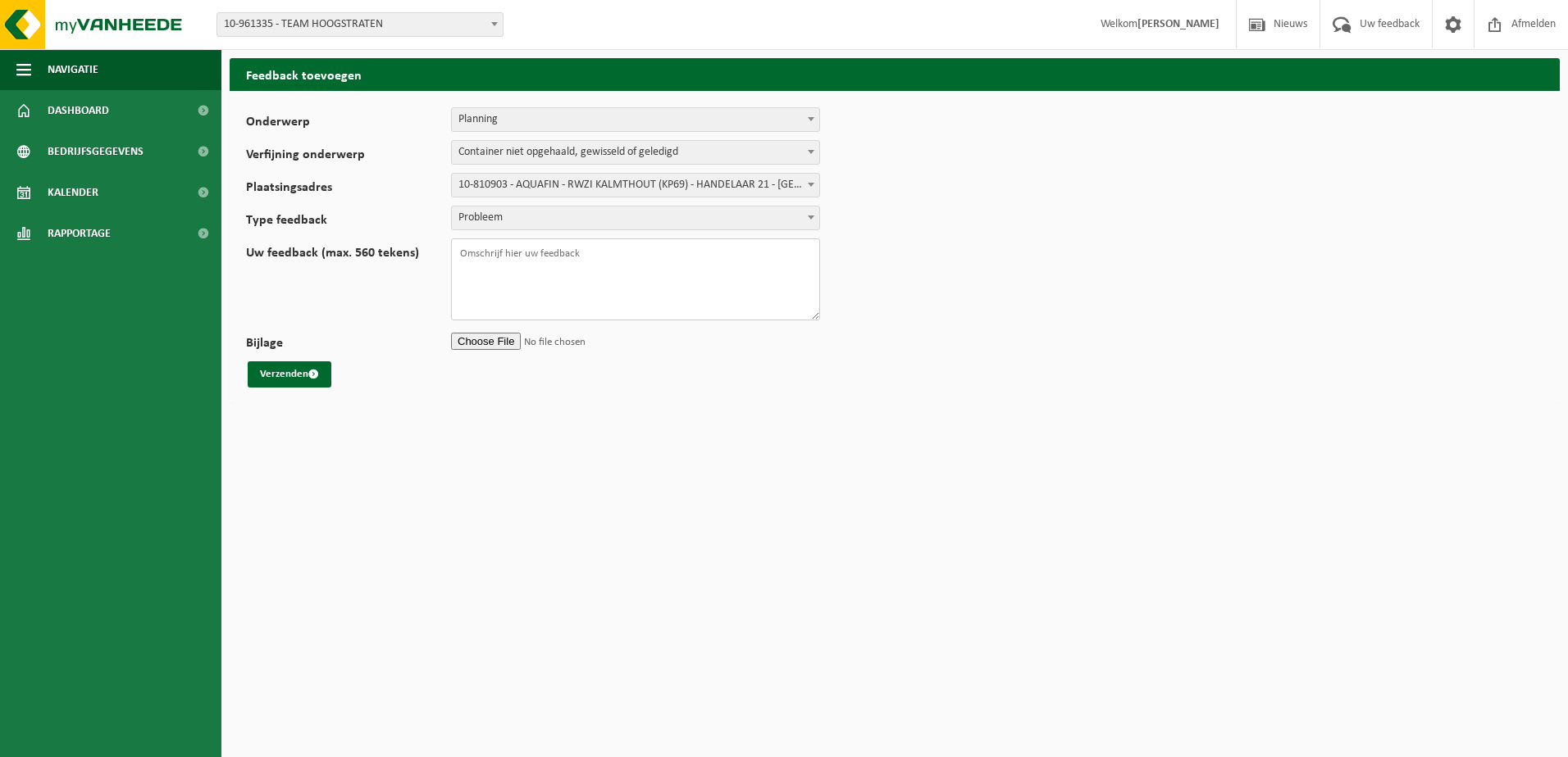
click at [556, 252] on textarea "Uw feedback (max. 560 tekens)" at bounding box center [635, 279] width 369 height 82
type textarea "Beste, de GFT container zou op [DATE] opgehaald worden, maar dit is tot op hede…"
click at [303, 373] on button "Verzenden" at bounding box center [289, 375] width 83 height 26
